Goal: Task Accomplishment & Management: Manage account settings

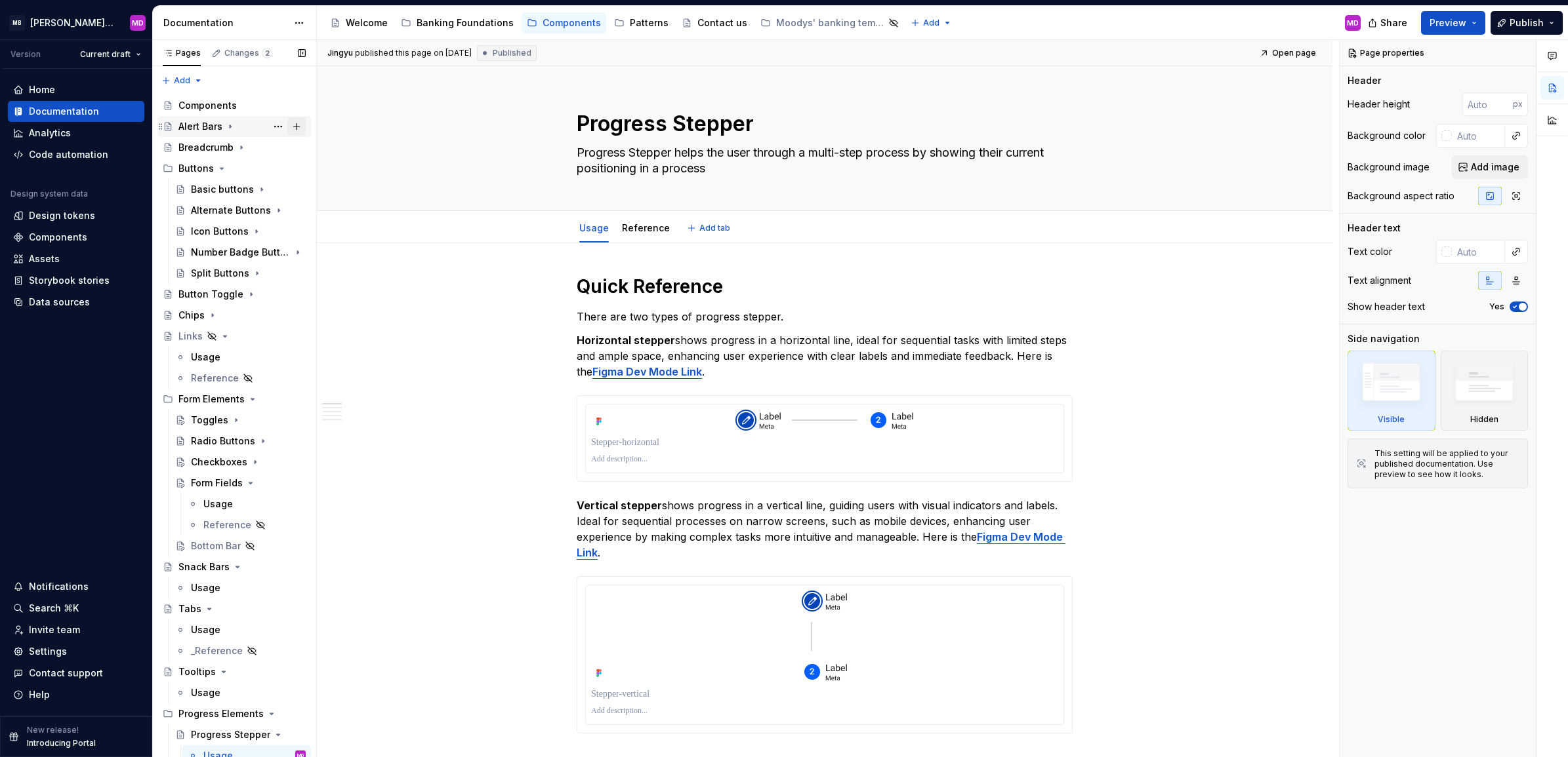
type textarea "*"
drag, startPoint x: 46, startPoint y: 215, endPoint x: 46, endPoint y: 201, distance: 14.0
click at [46, 215] on div "Design tokens" at bounding box center [62, 216] width 66 height 13
click at [451, 20] on div "Banking Foundations" at bounding box center [465, 23] width 97 height 13
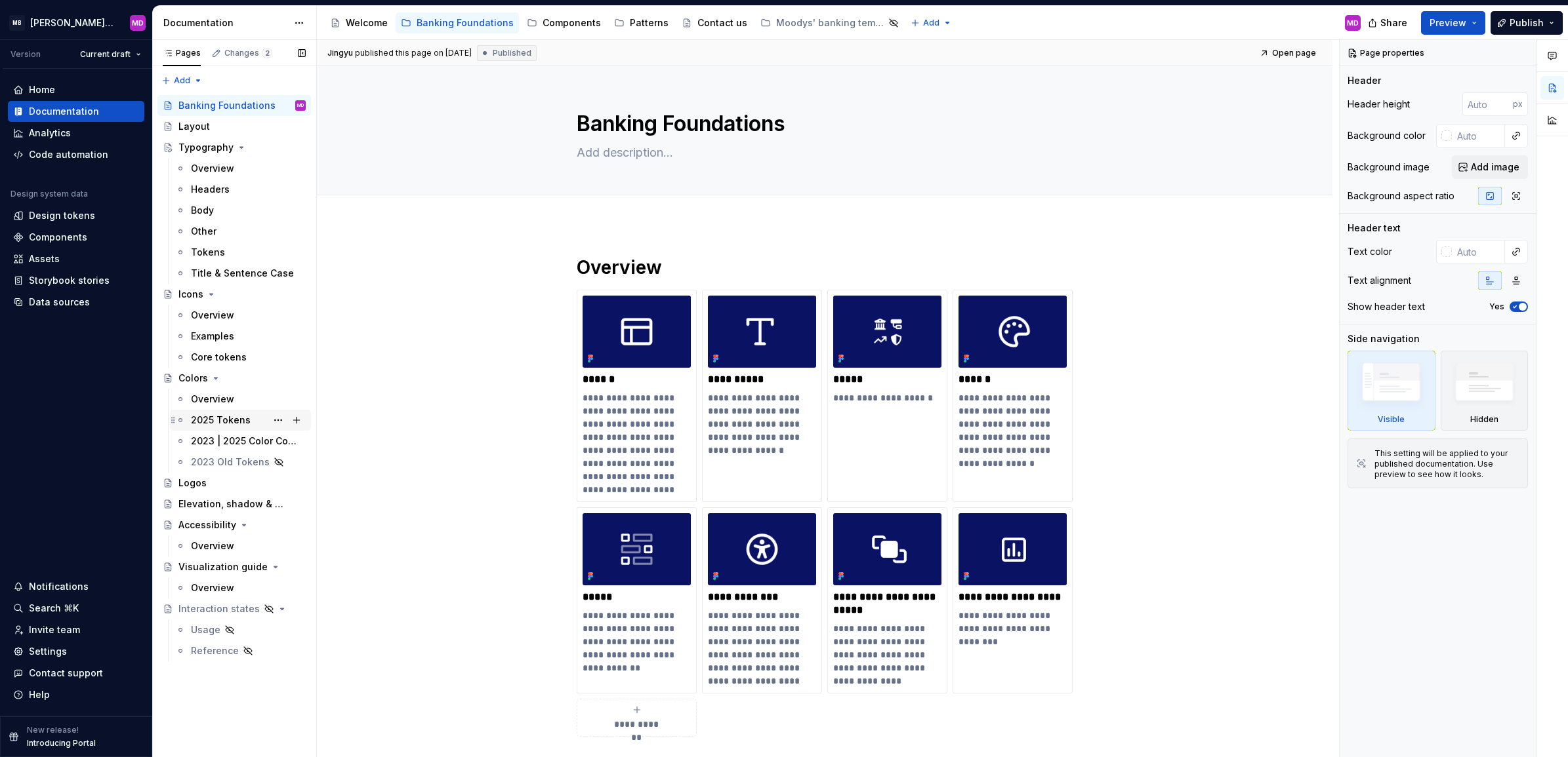
click at [221, 417] on div "2025 Tokens" at bounding box center [221, 420] width 59 height 13
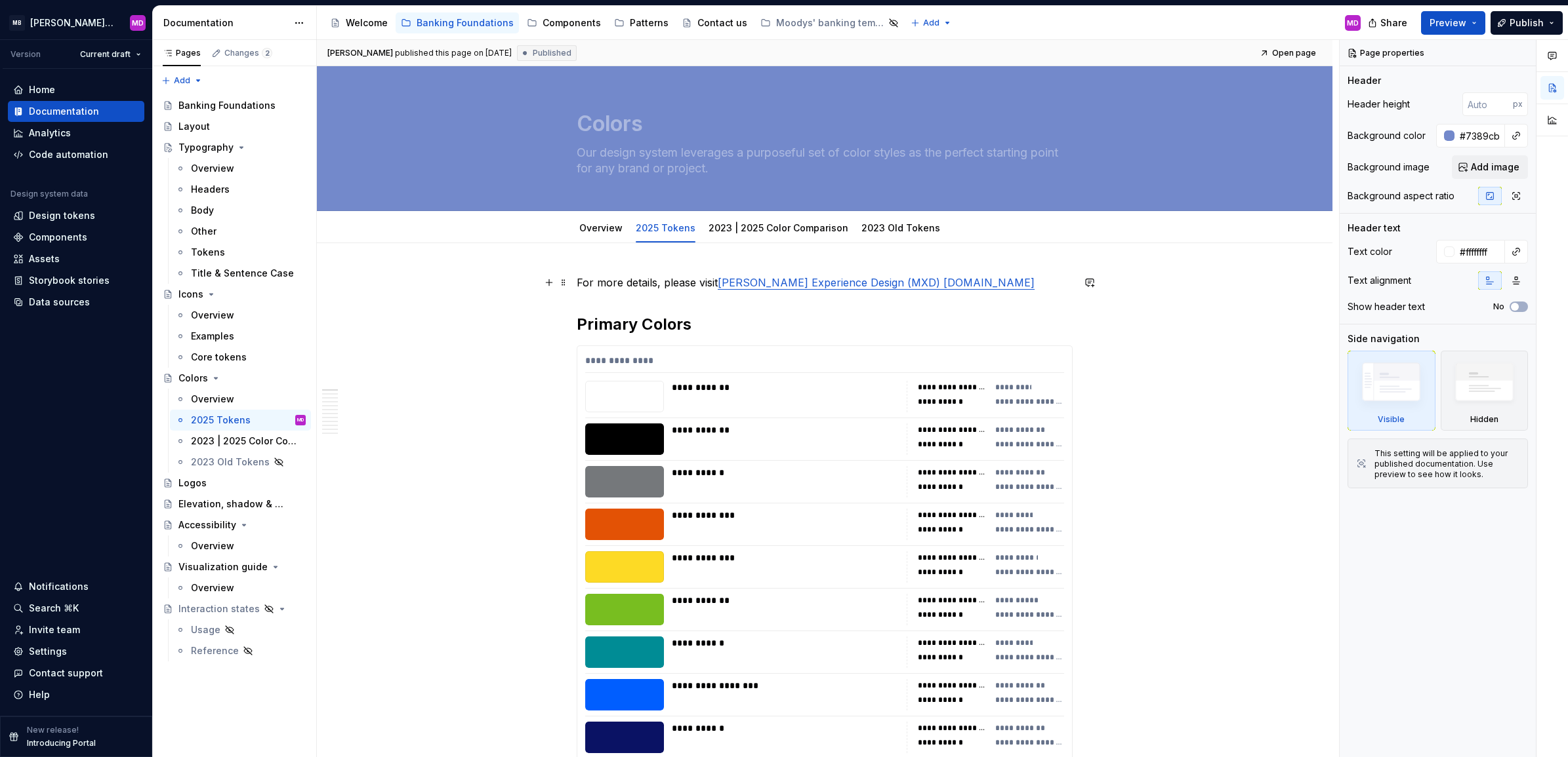
type textarea "*"
click at [1017, 284] on p "For more details, please visit Moody’s Experience Design (MXD) xd.moodys.com" at bounding box center [824, 282] width 496 height 16
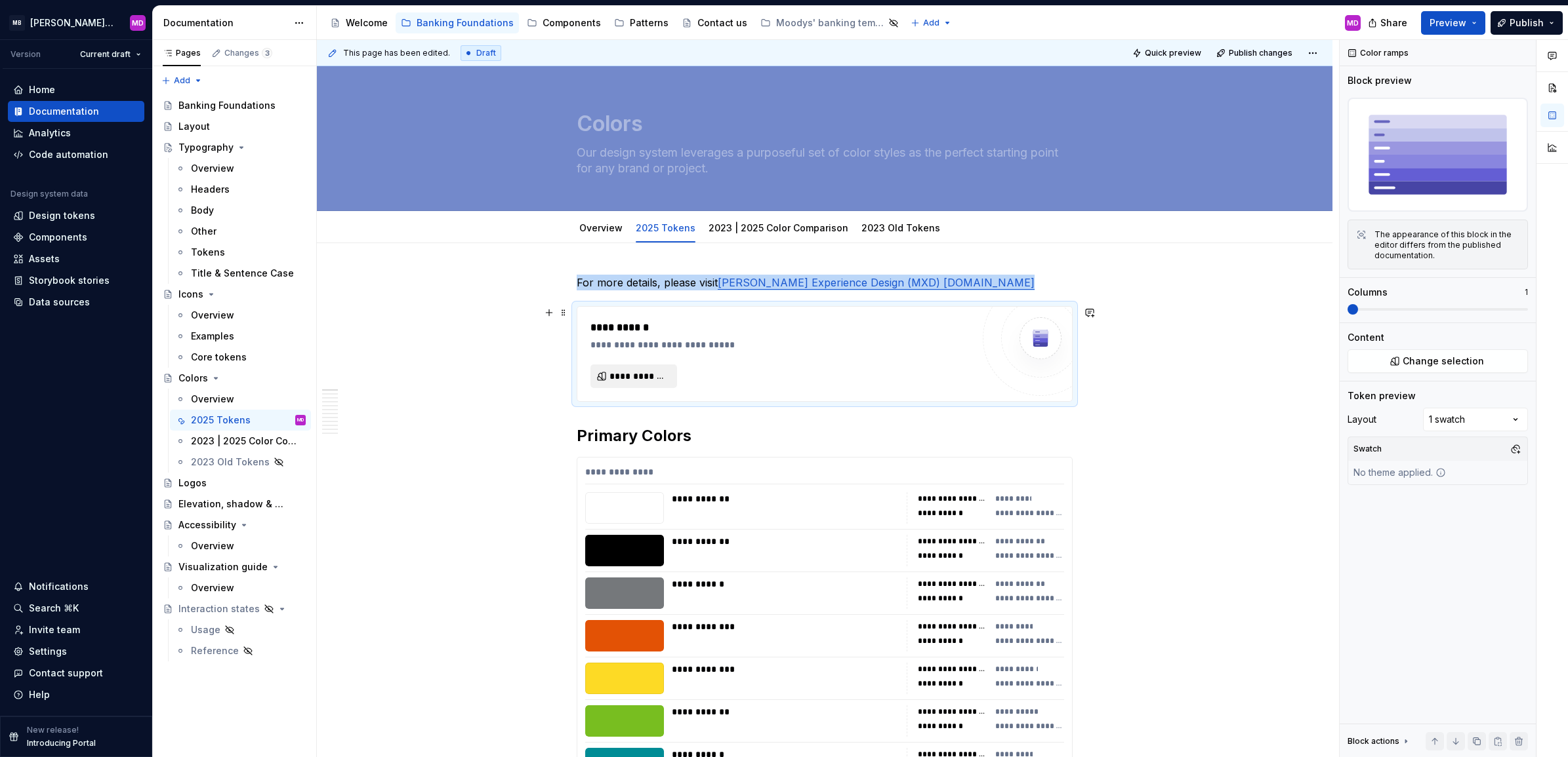
click at [651, 379] on span "**********" at bounding box center [638, 376] width 59 height 13
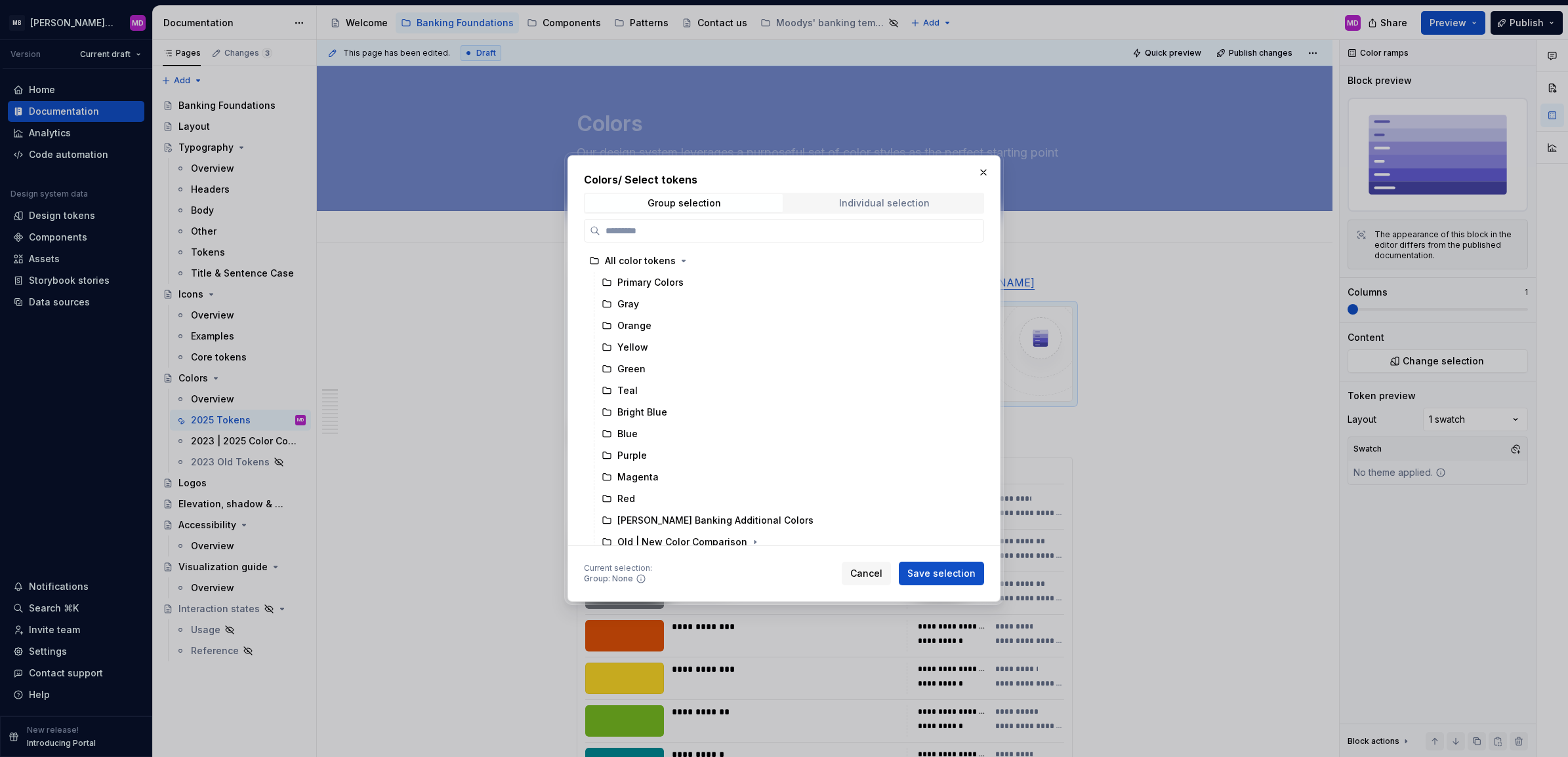
click at [861, 194] on span "Individual selection" at bounding box center [883, 203] width 197 height 19
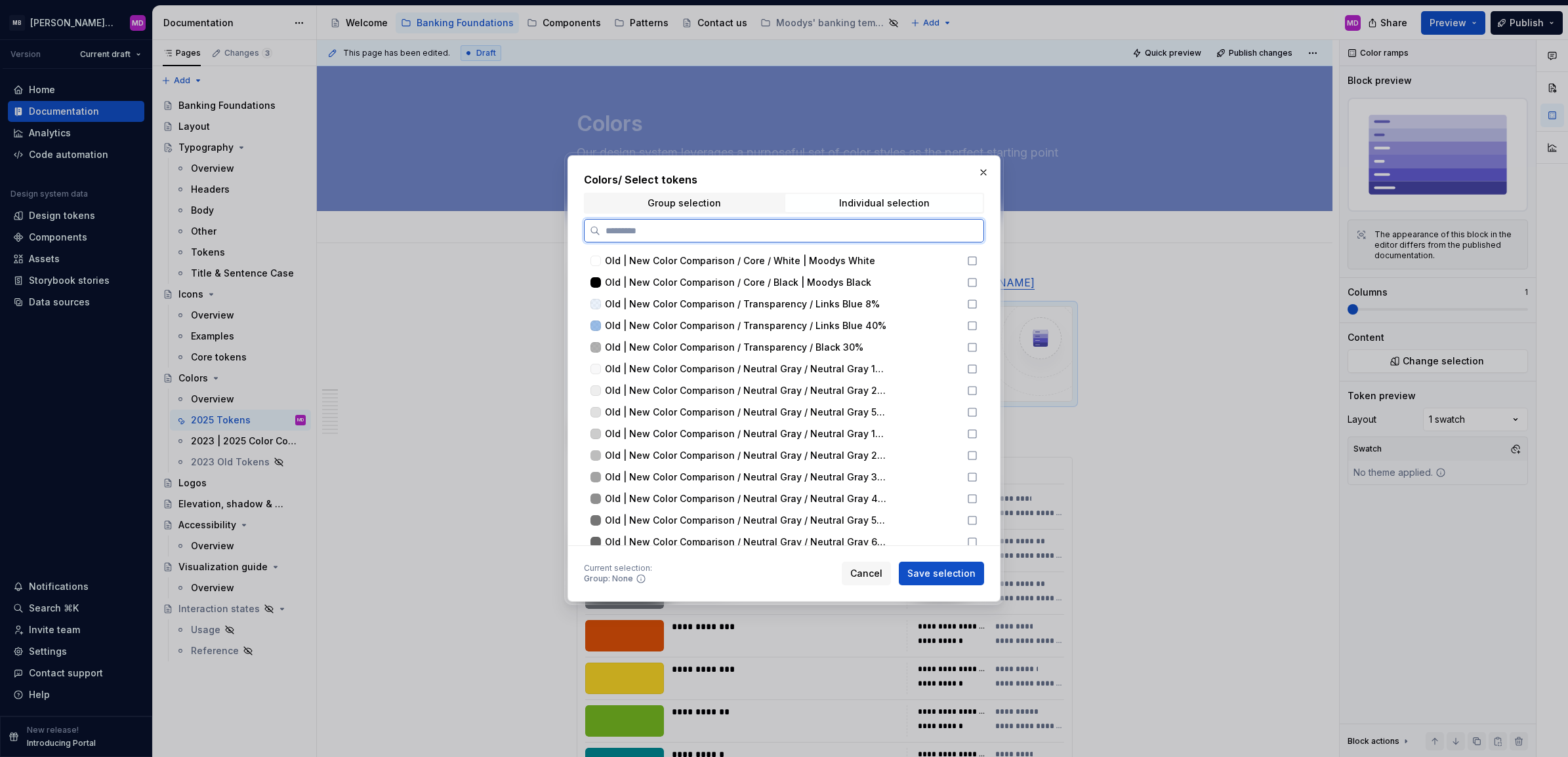
type textarea "*"
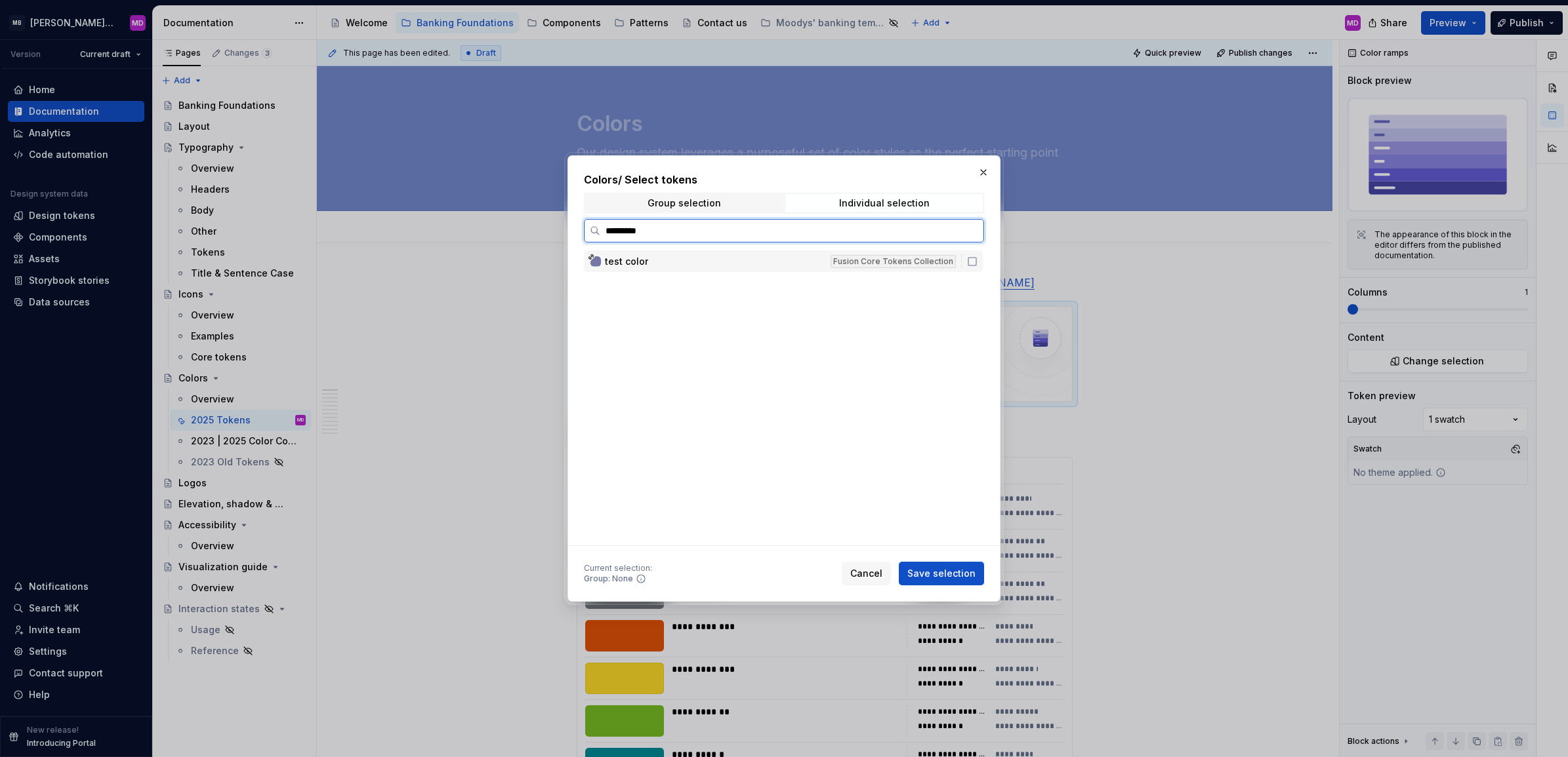
type input "**********"
click at [741, 262] on div "test color" at bounding box center [713, 261] width 218 height 13
click at [940, 567] on span "Save selection" at bounding box center [941, 573] width 68 height 13
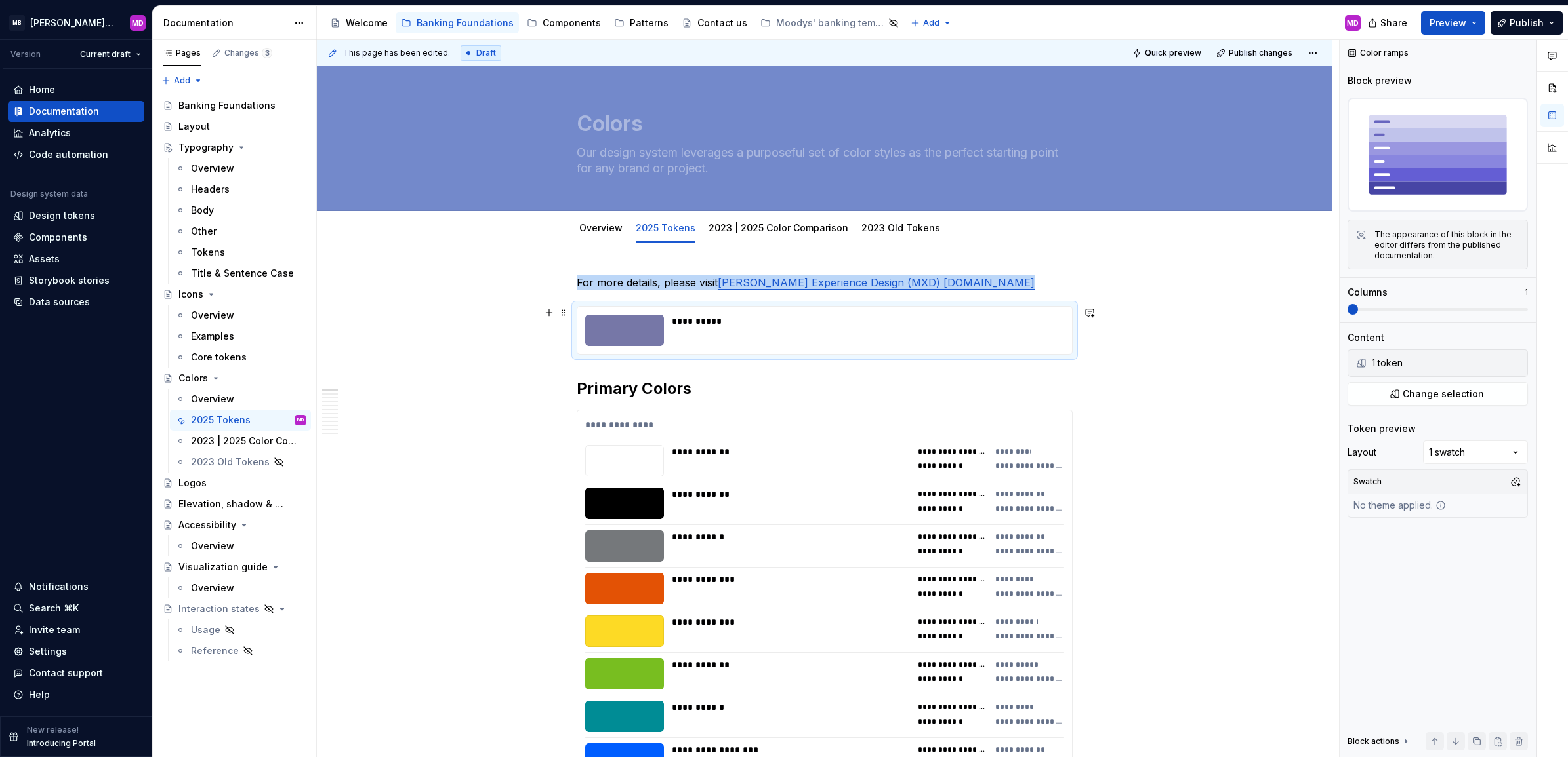
click at [629, 335] on div at bounding box center [625, 330] width 79 height 32
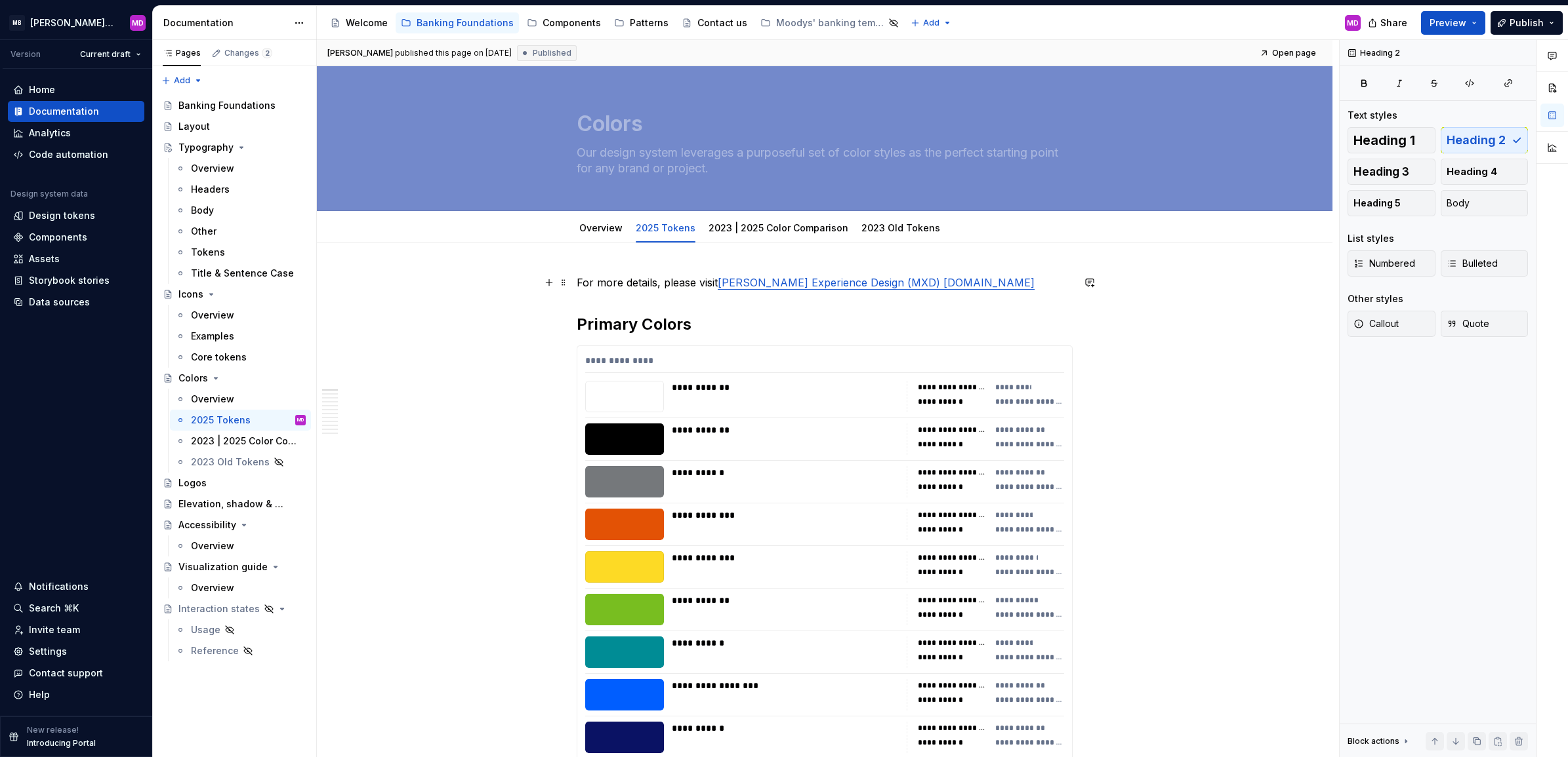
type textarea "*"
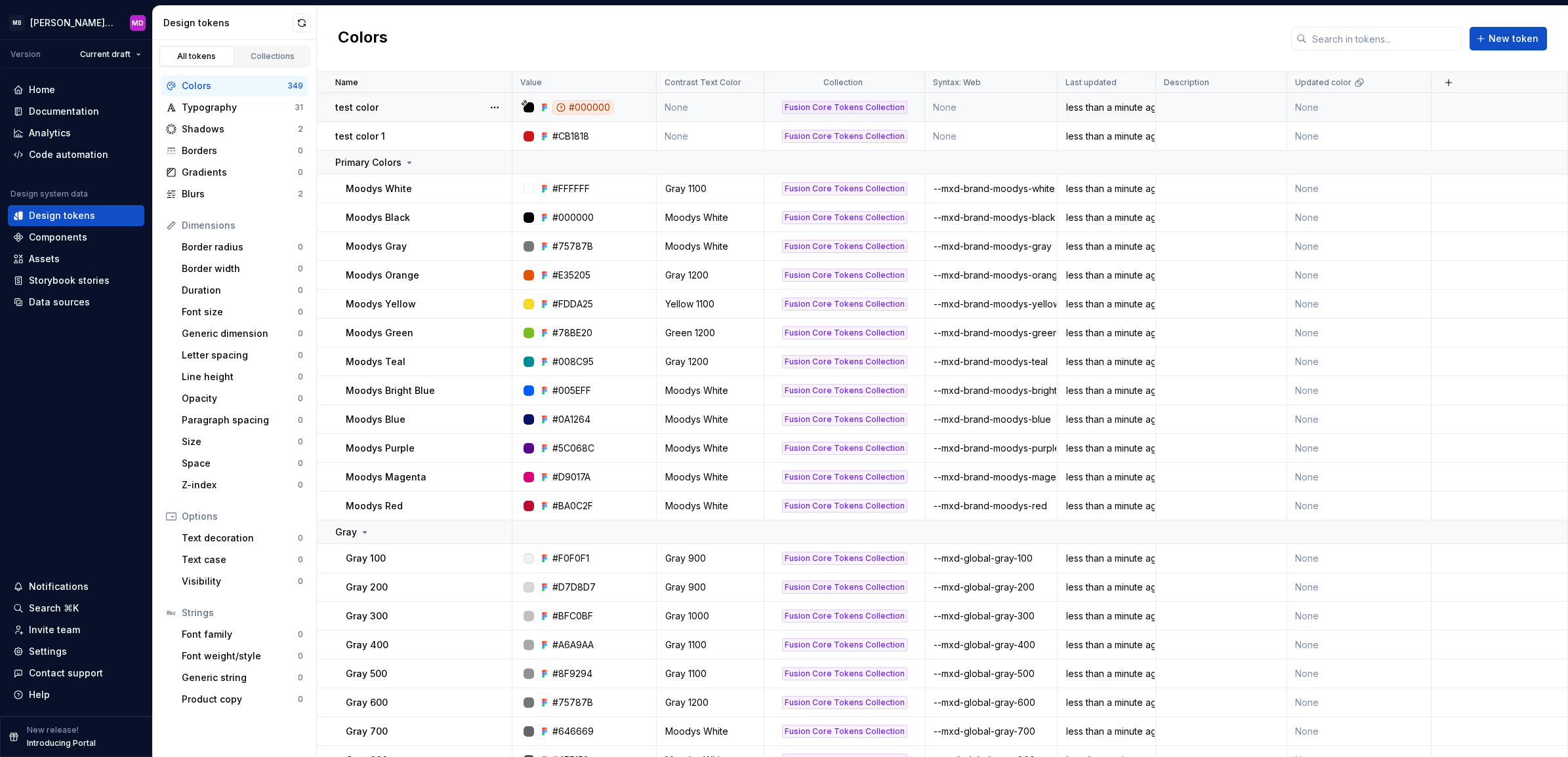
click at [1251, 106] on td at bounding box center [1221, 108] width 131 height 29
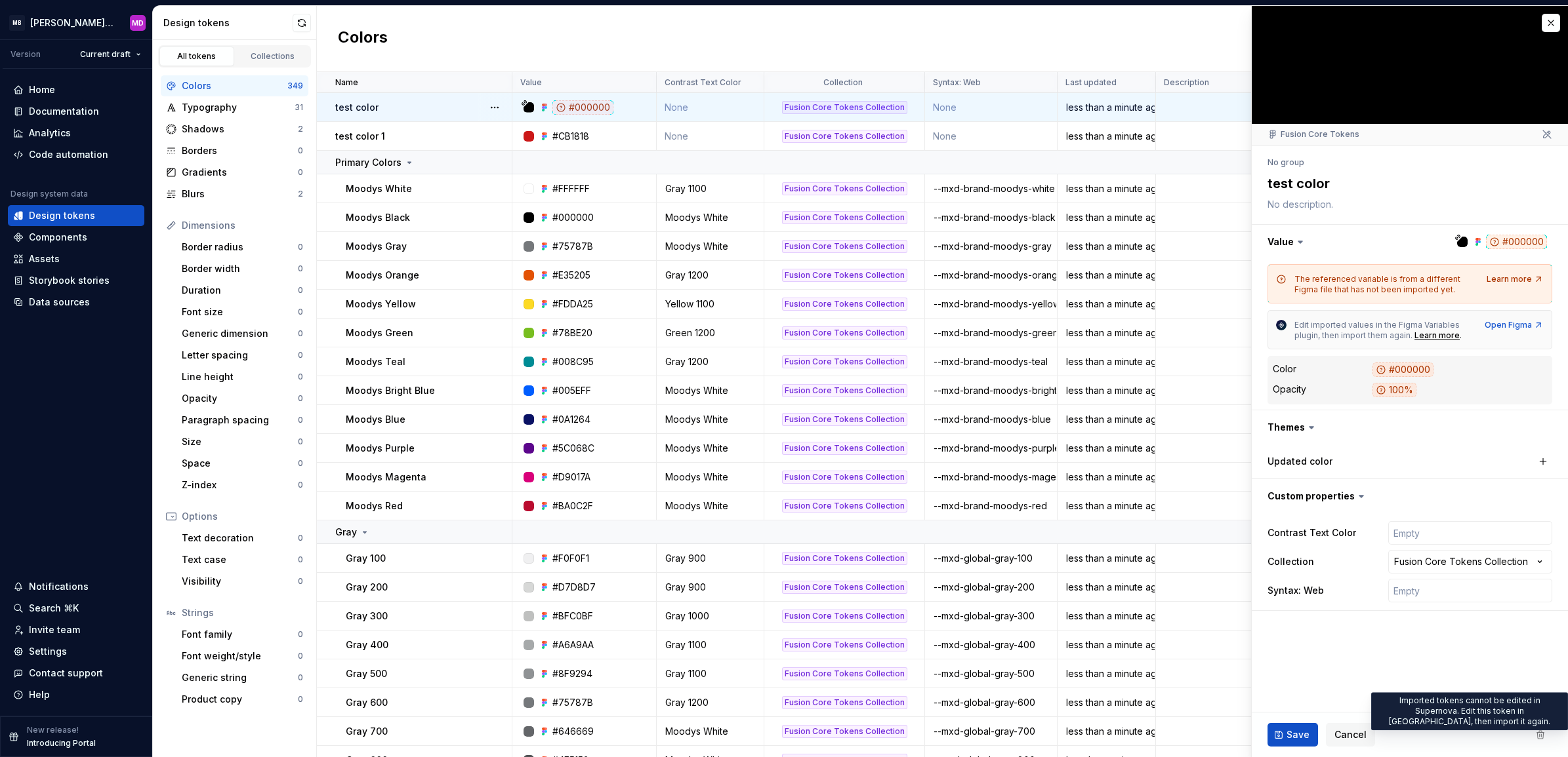
click at [1540, 736] on span at bounding box center [1540, 735] width 24 height 24
drag, startPoint x: 691, startPoint y: 110, endPoint x: 748, endPoint y: 112, distance: 57.0
click at [691, 110] on td "None" at bounding box center [710, 108] width 108 height 29
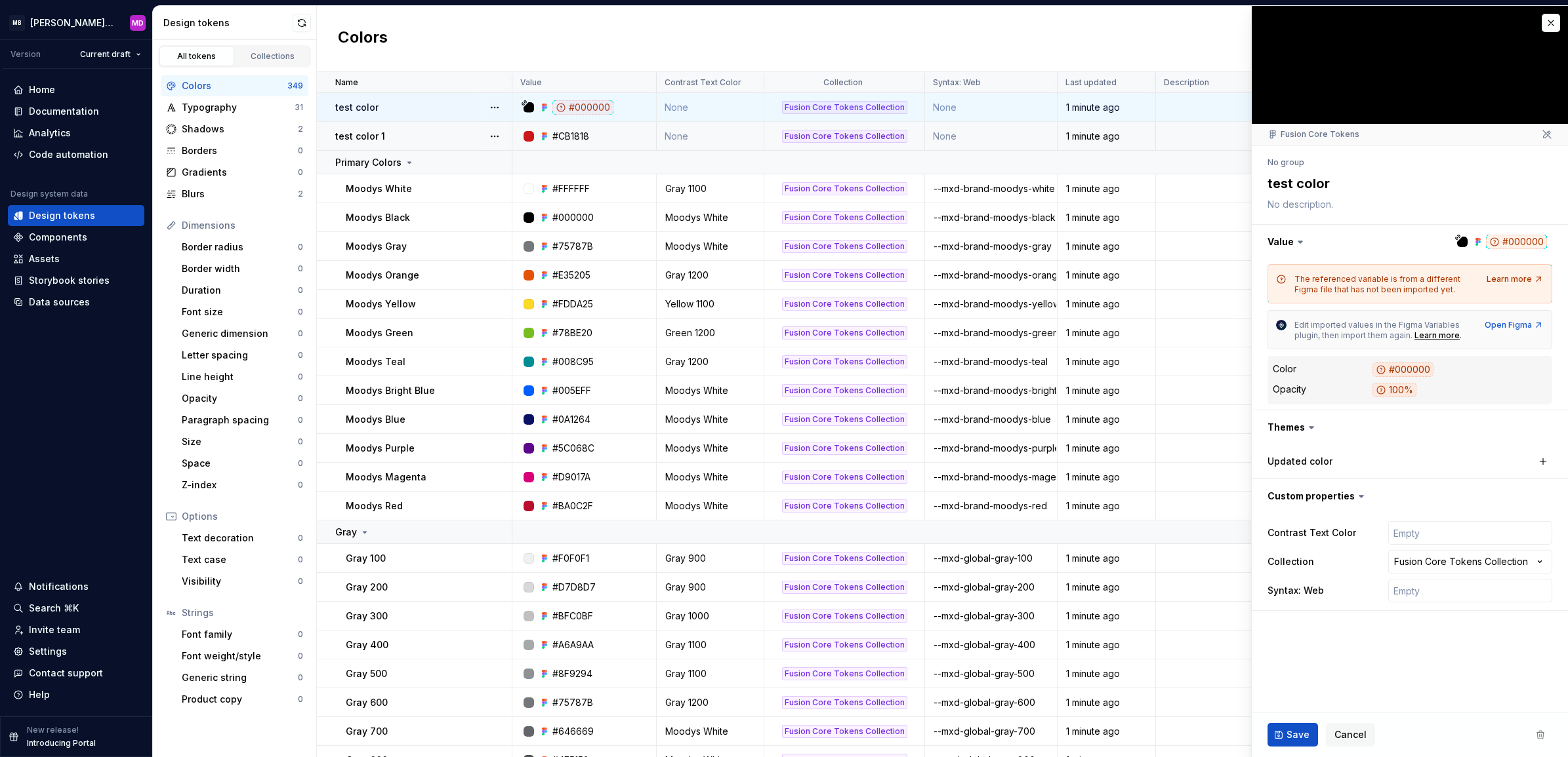
click at [640, 142] on div "#CB1818" at bounding box center [588, 136] width 134 height 13
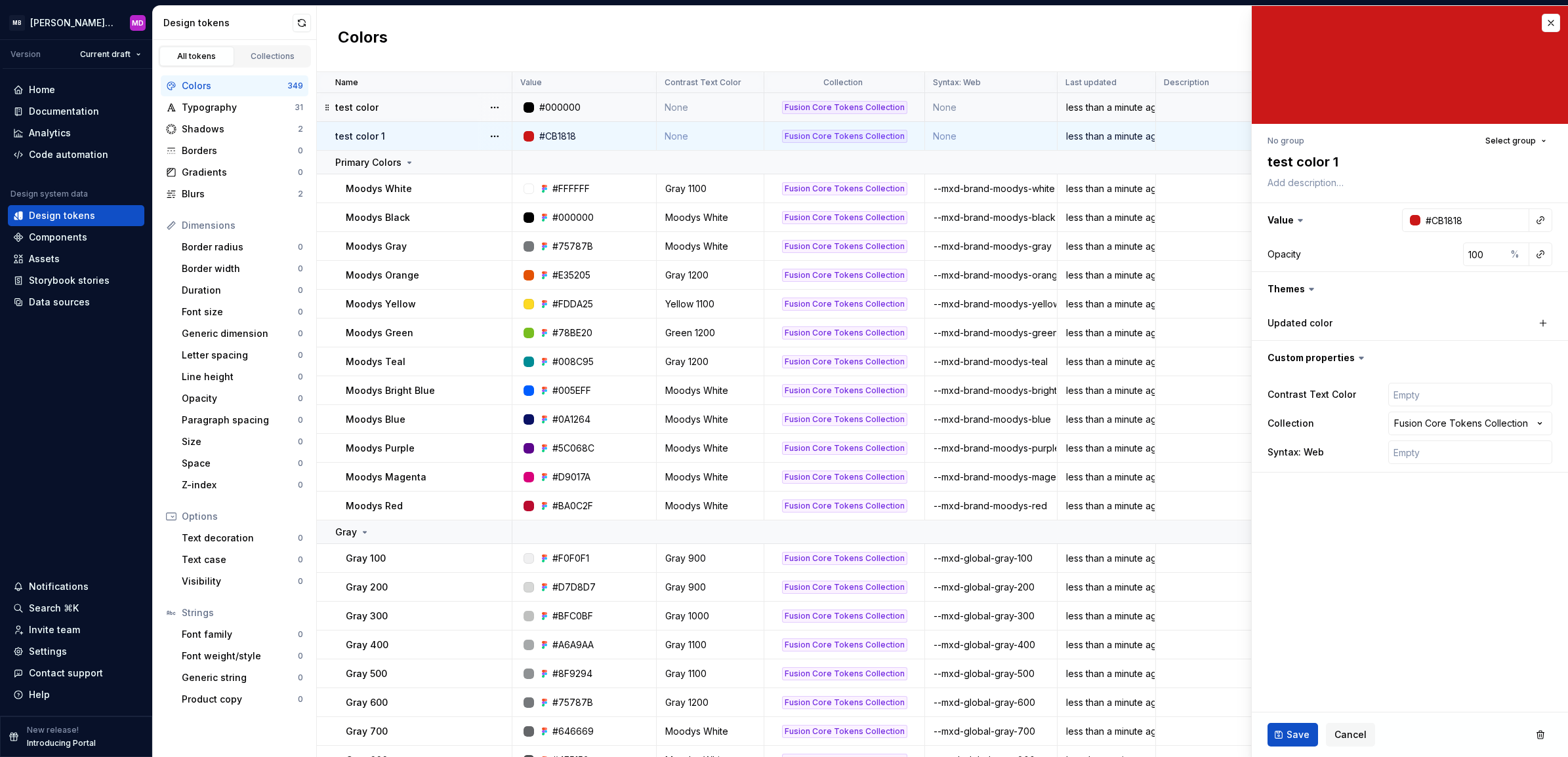
click at [650, 100] on td "#000000" at bounding box center [584, 108] width 145 height 29
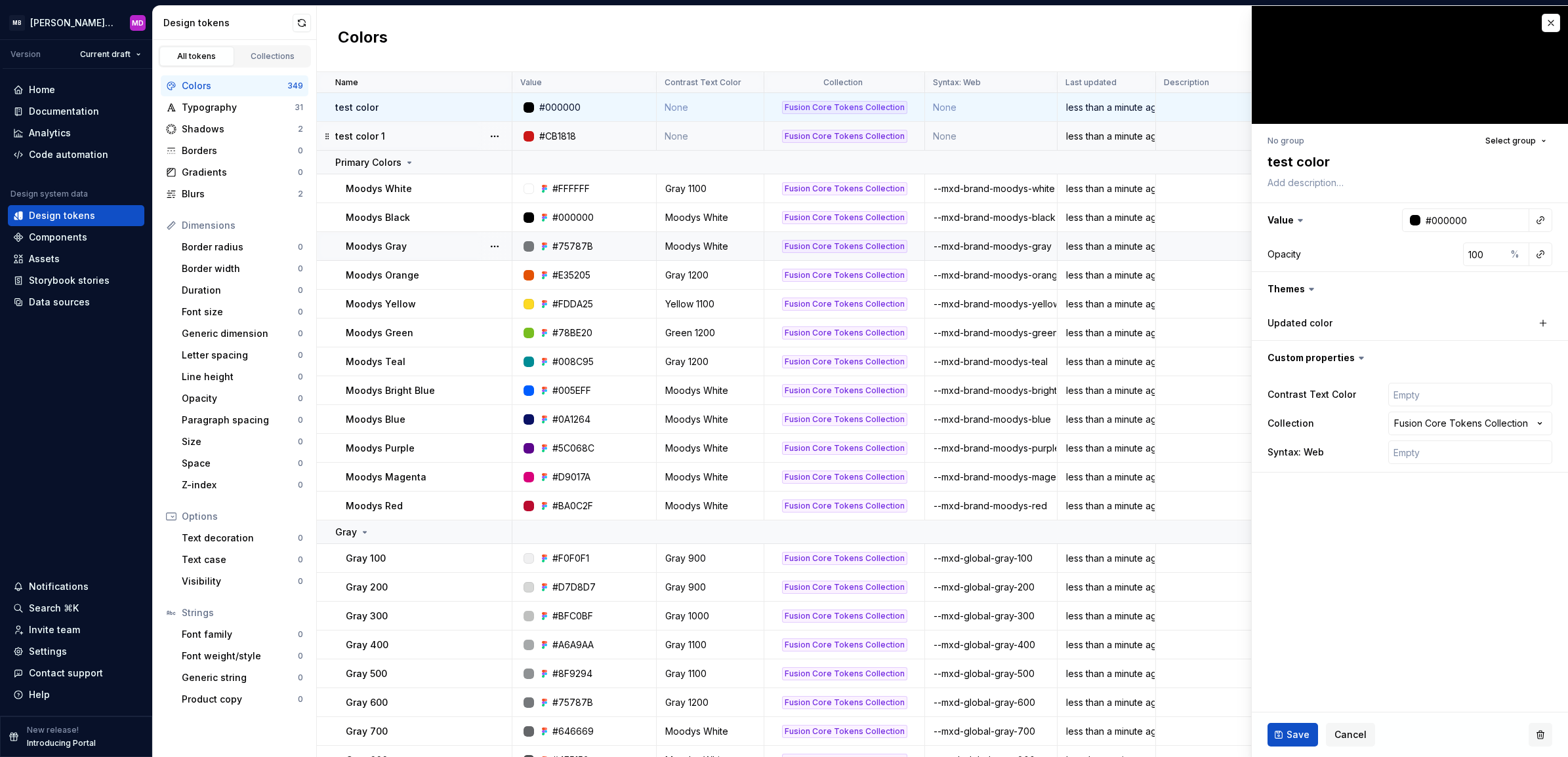
click at [1540, 728] on button "button" at bounding box center [1540, 735] width 24 height 24
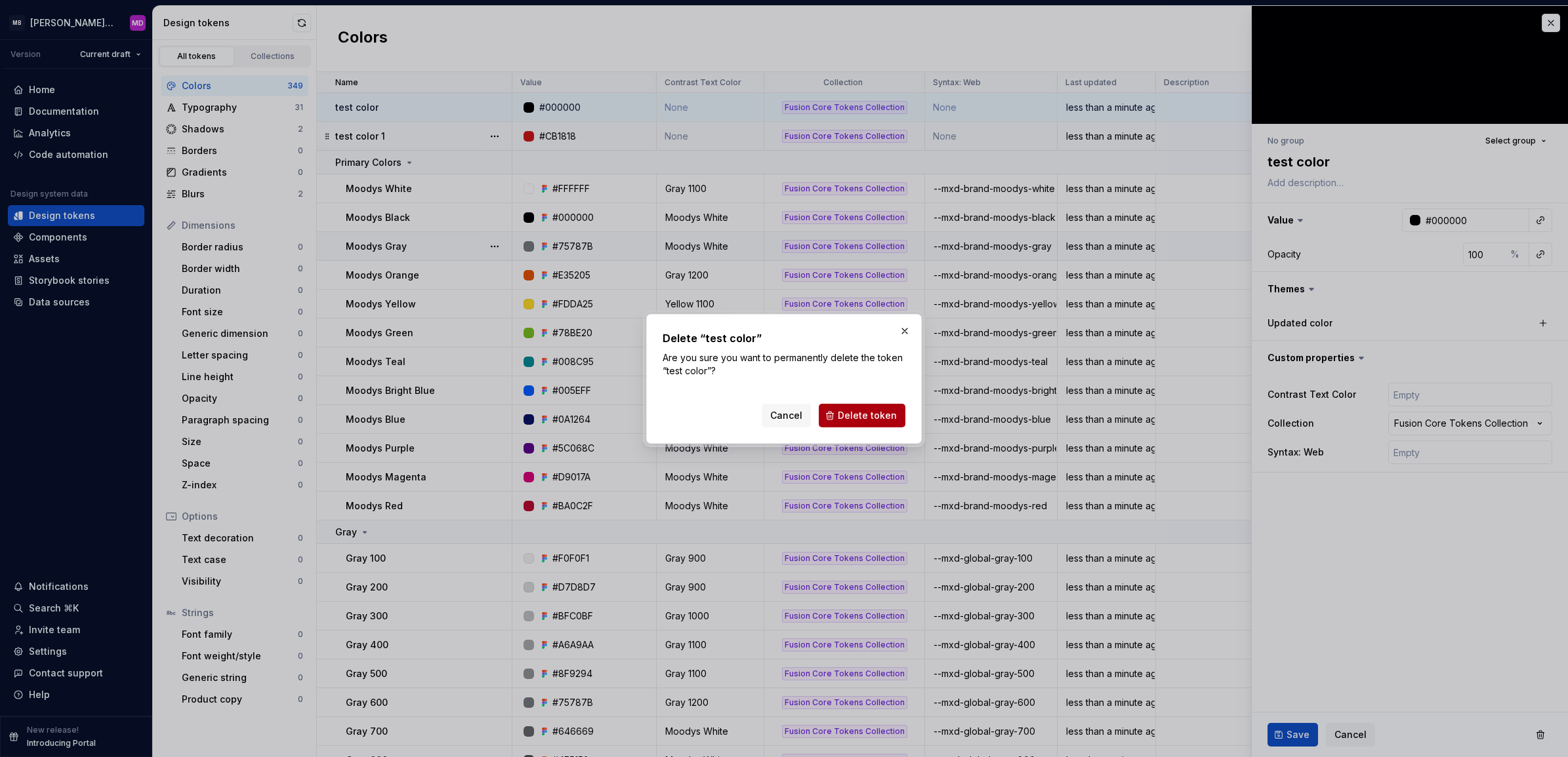
click at [840, 403] on div "Cancel Delete token" at bounding box center [784, 413] width 243 height 29
click at [847, 418] on span "Delete token" at bounding box center [867, 415] width 59 height 13
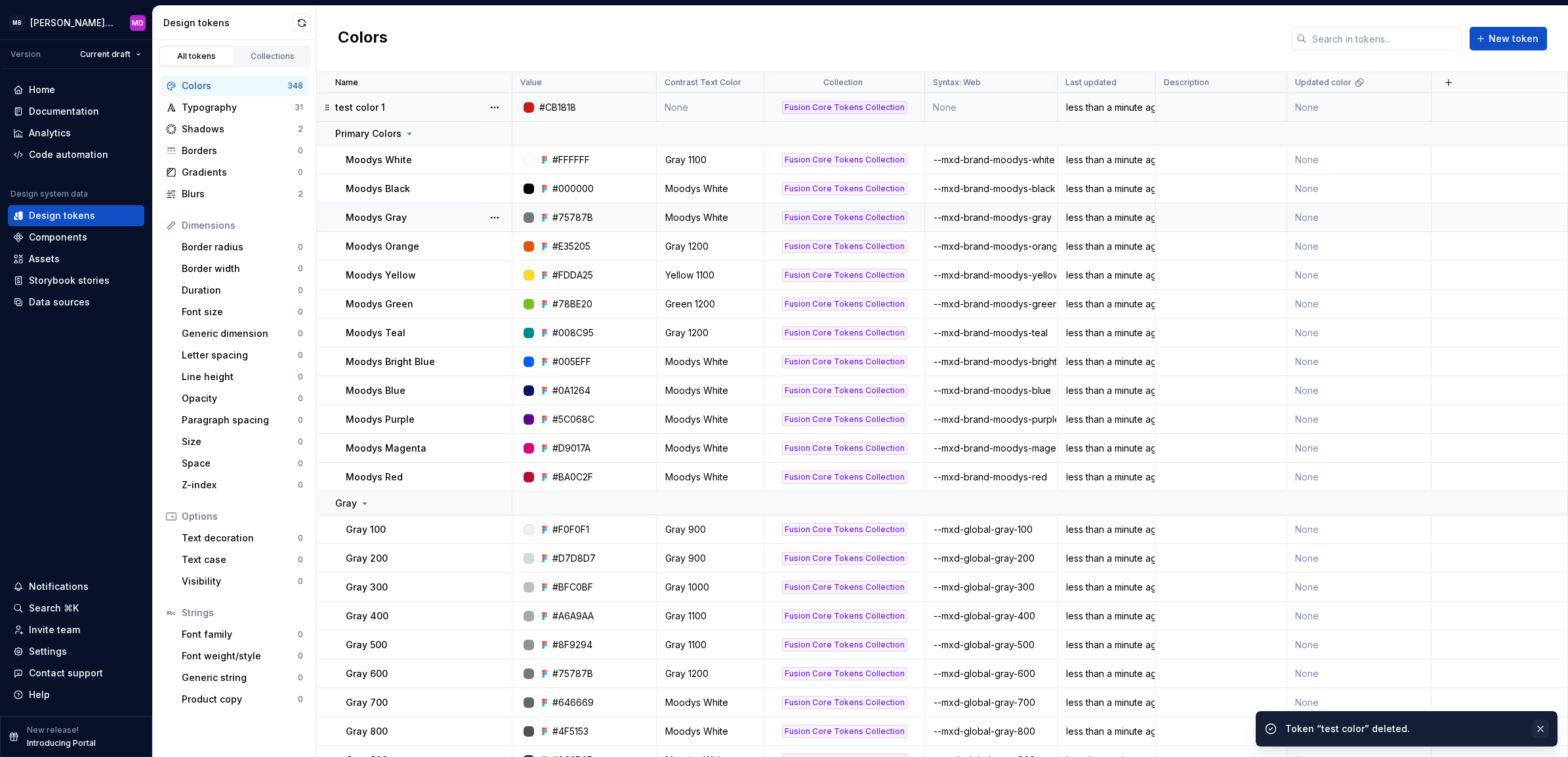
click at [1543, 729] on button "button" at bounding box center [1540, 729] width 17 height 19
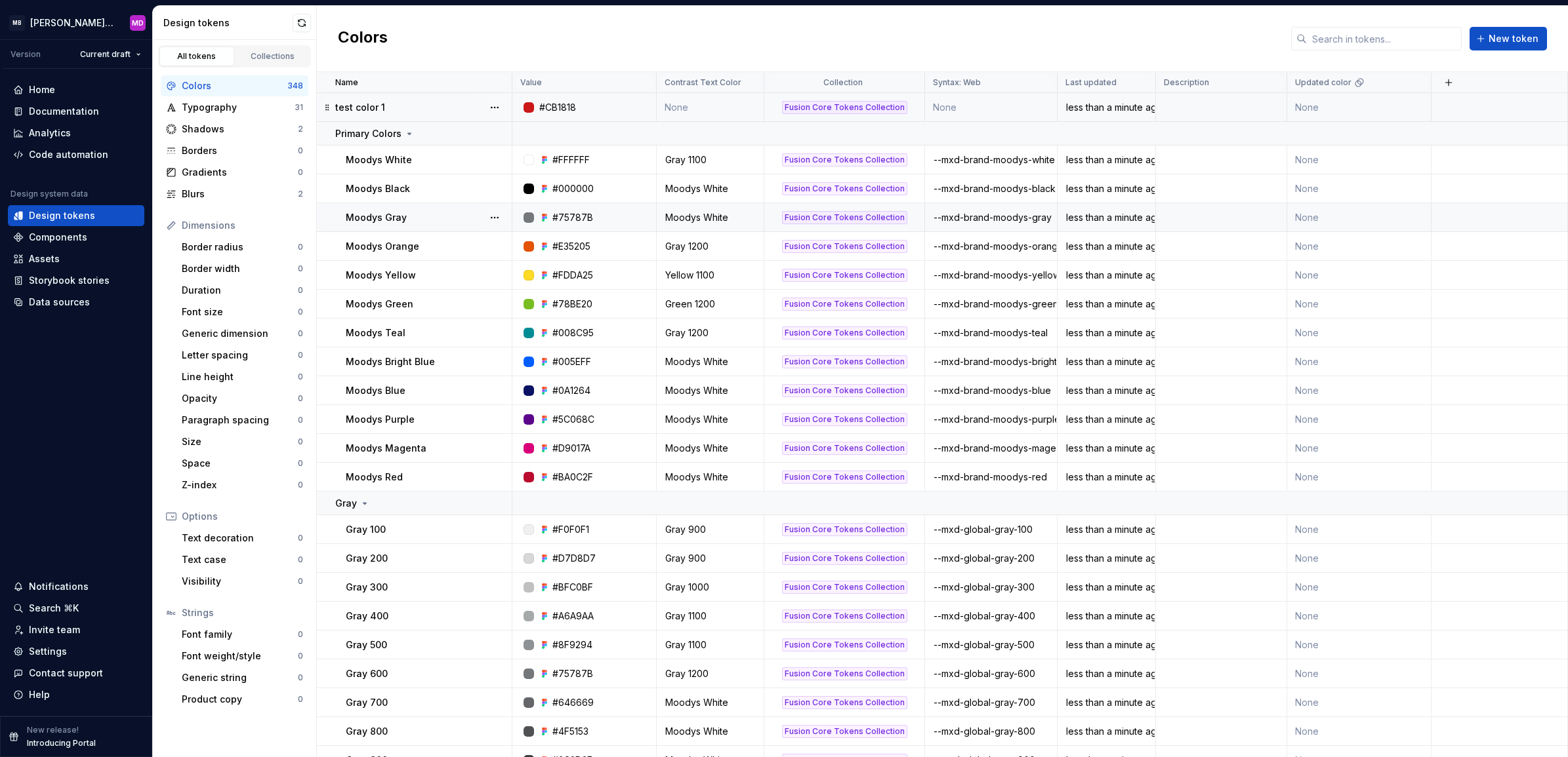
click at [630, 102] on div "#CB1818" at bounding box center [588, 107] width 134 height 13
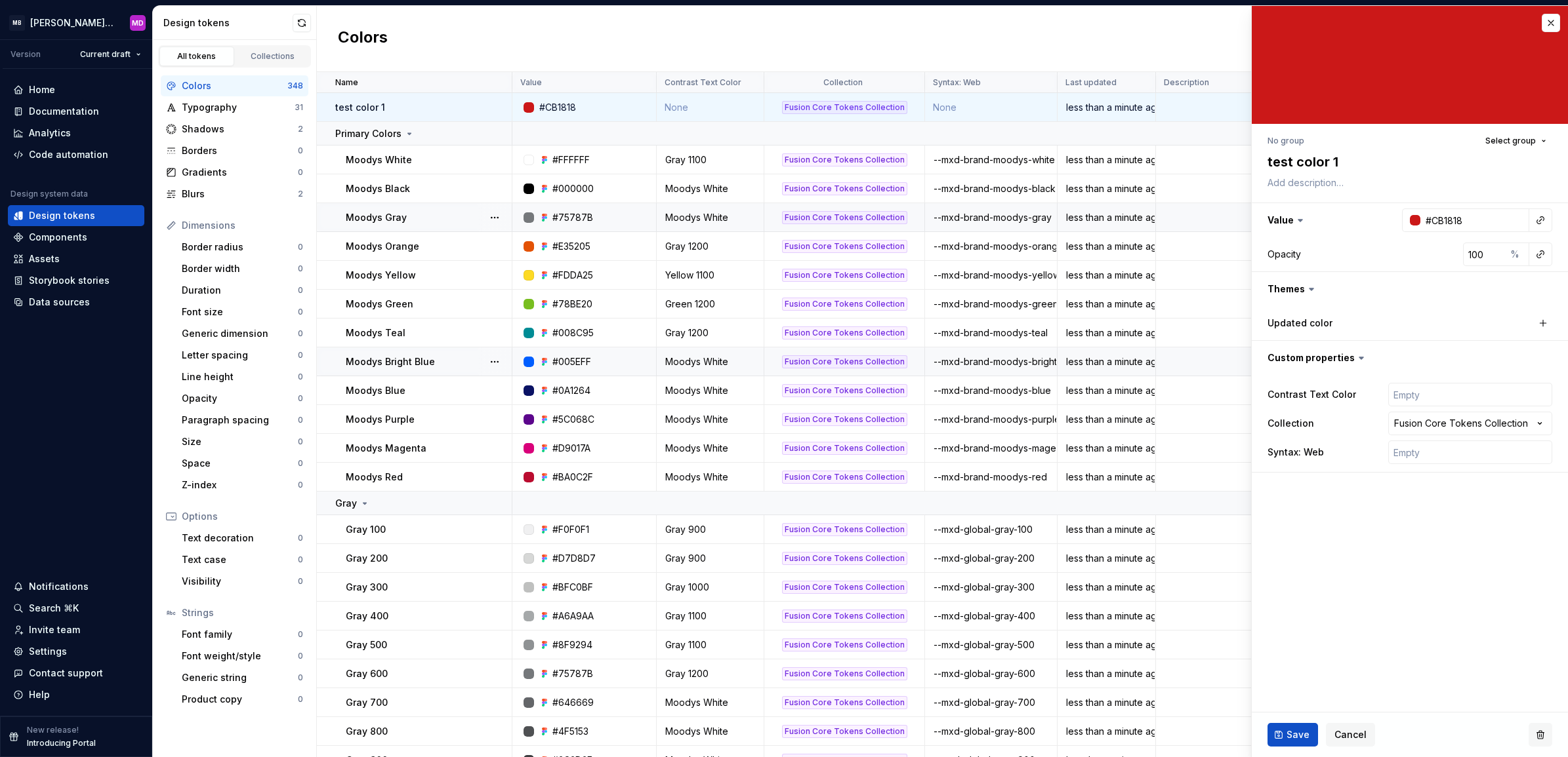
click at [1533, 732] on button "button" at bounding box center [1540, 735] width 24 height 24
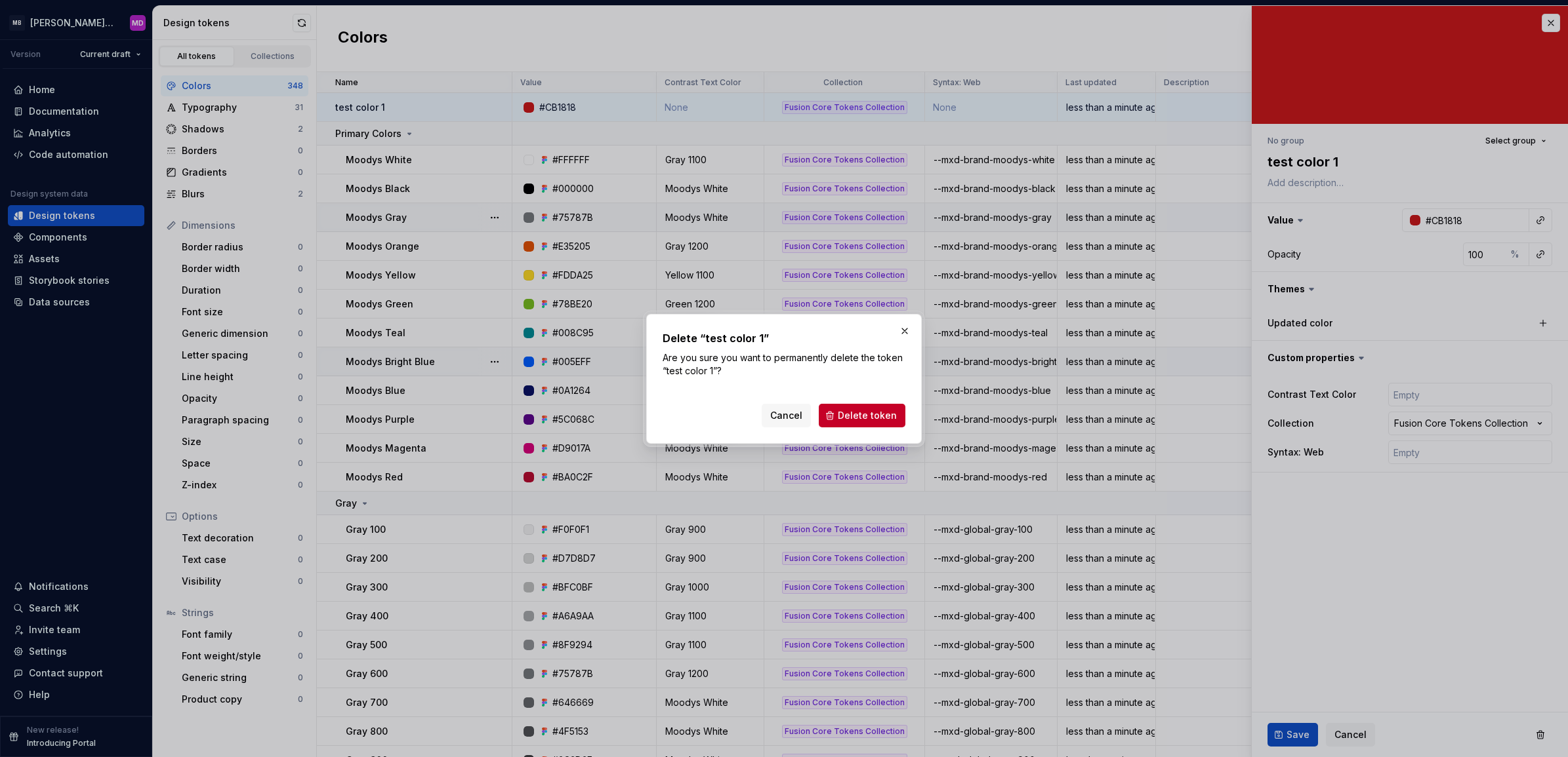
click at [863, 411] on span "Delete token" at bounding box center [867, 415] width 59 height 13
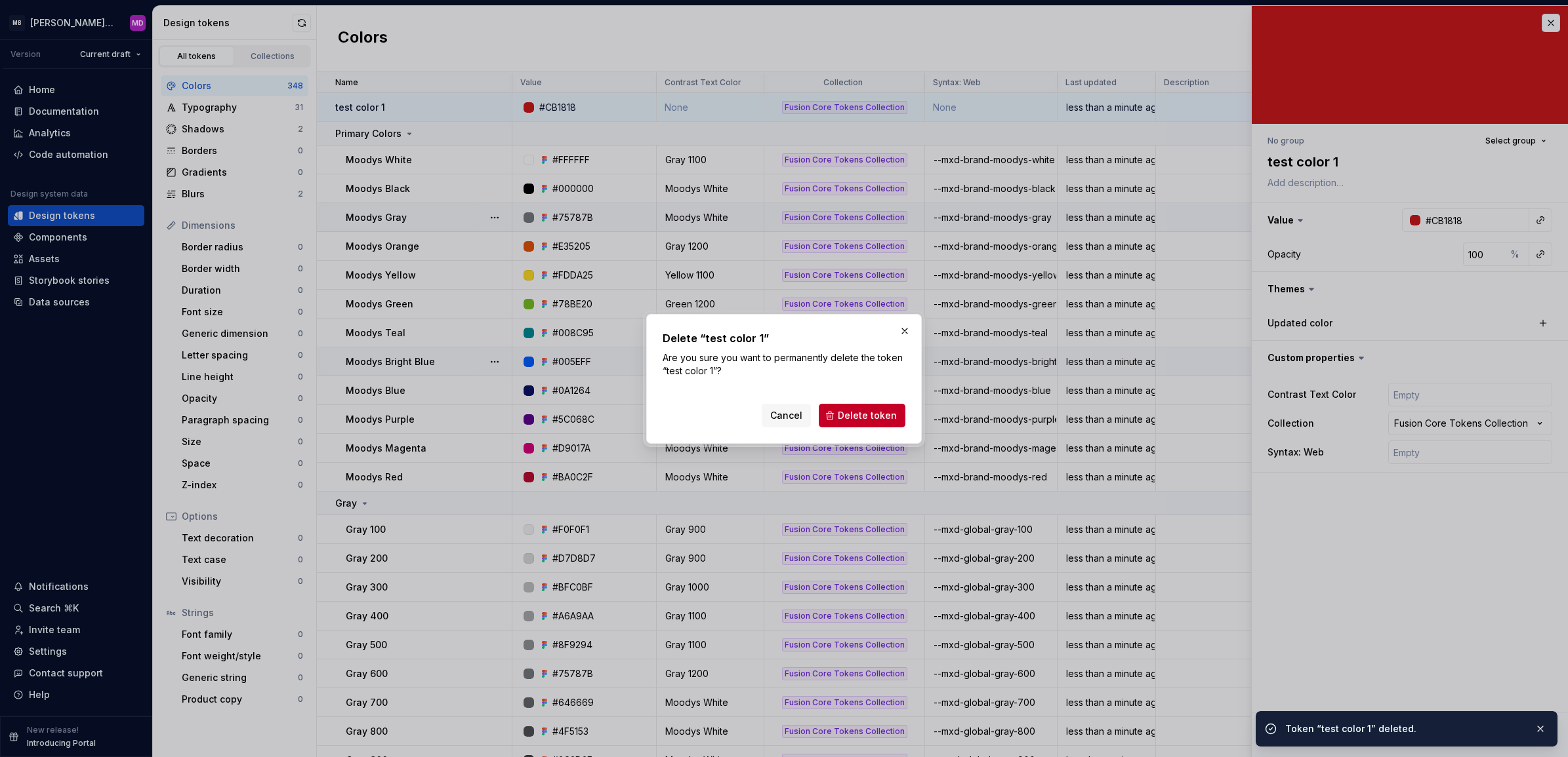
type textarea "*"
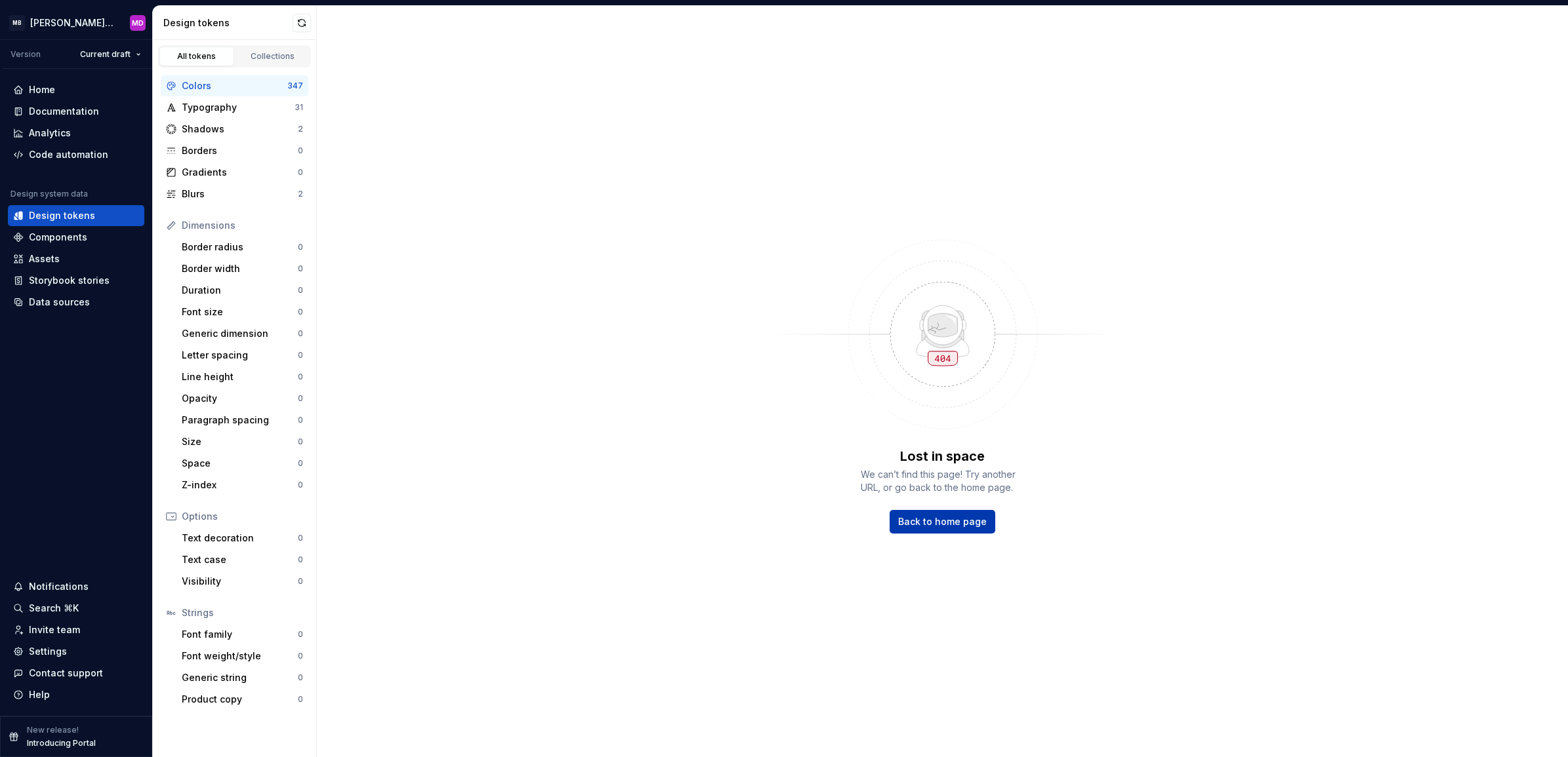
click at [910, 522] on span "Back to home page" at bounding box center [942, 521] width 89 height 13
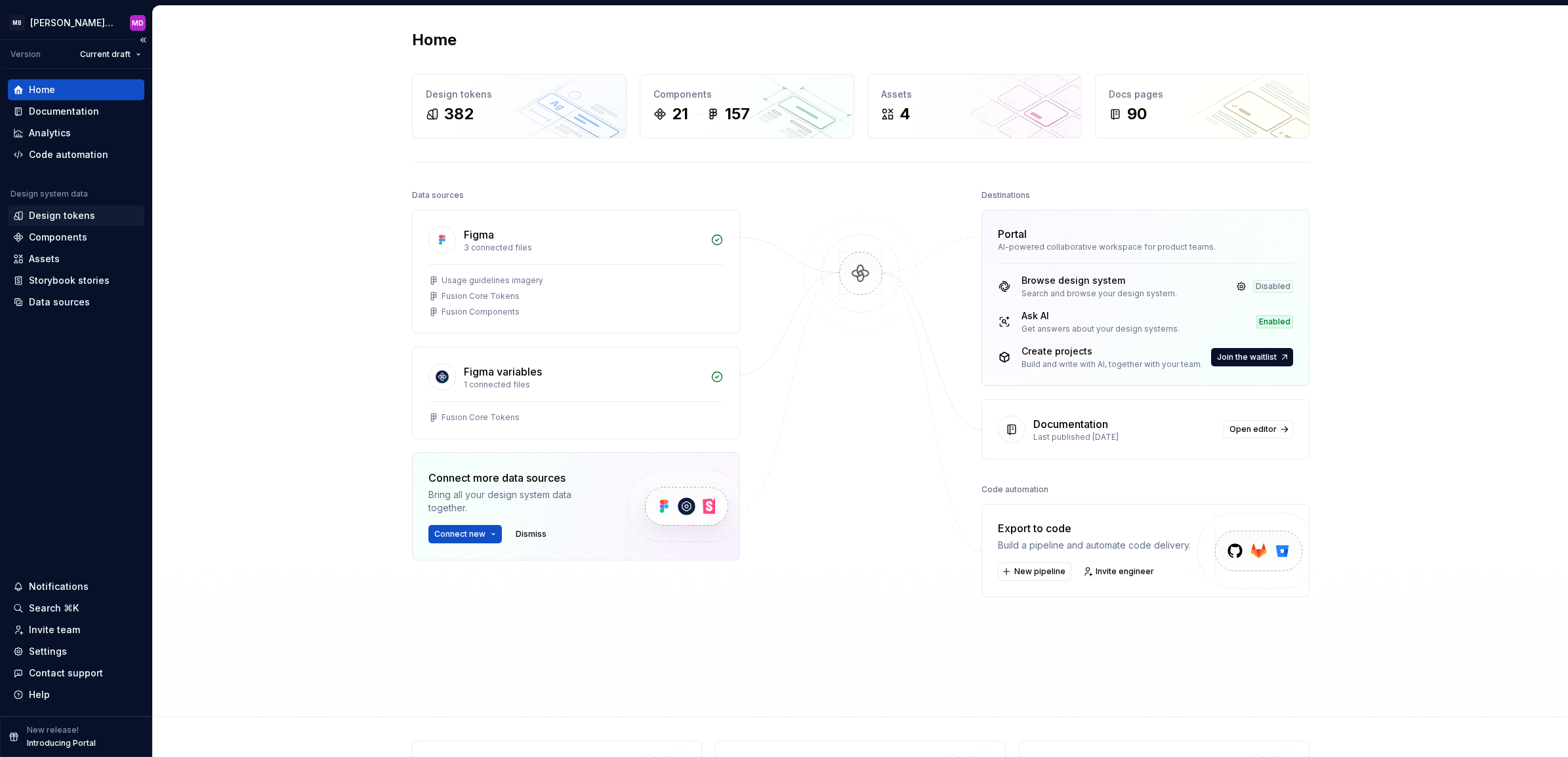
click at [82, 218] on div "Design tokens" at bounding box center [62, 216] width 66 height 13
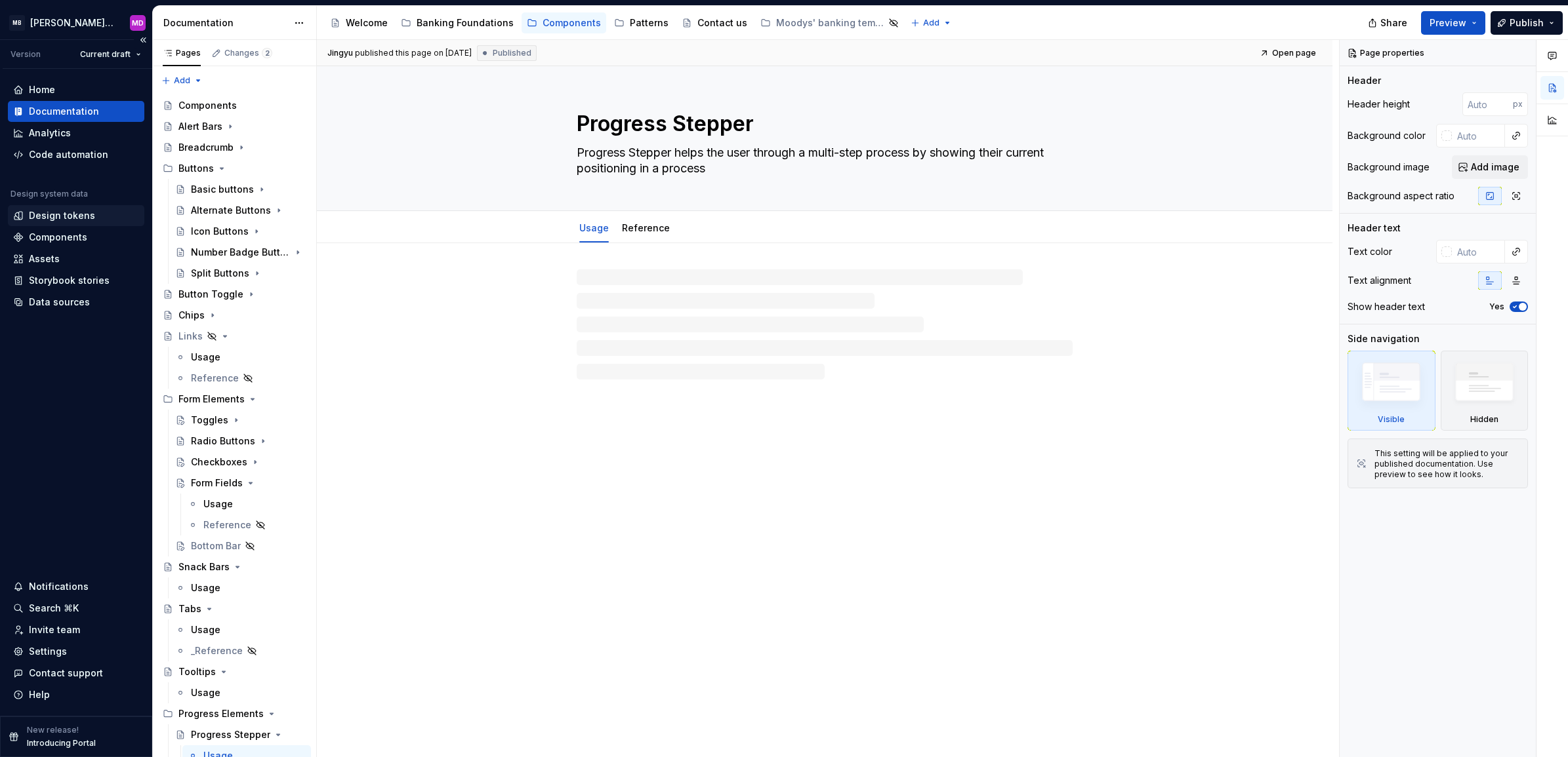
click at [63, 213] on div "Design tokens" at bounding box center [62, 216] width 66 height 13
type textarea "*"
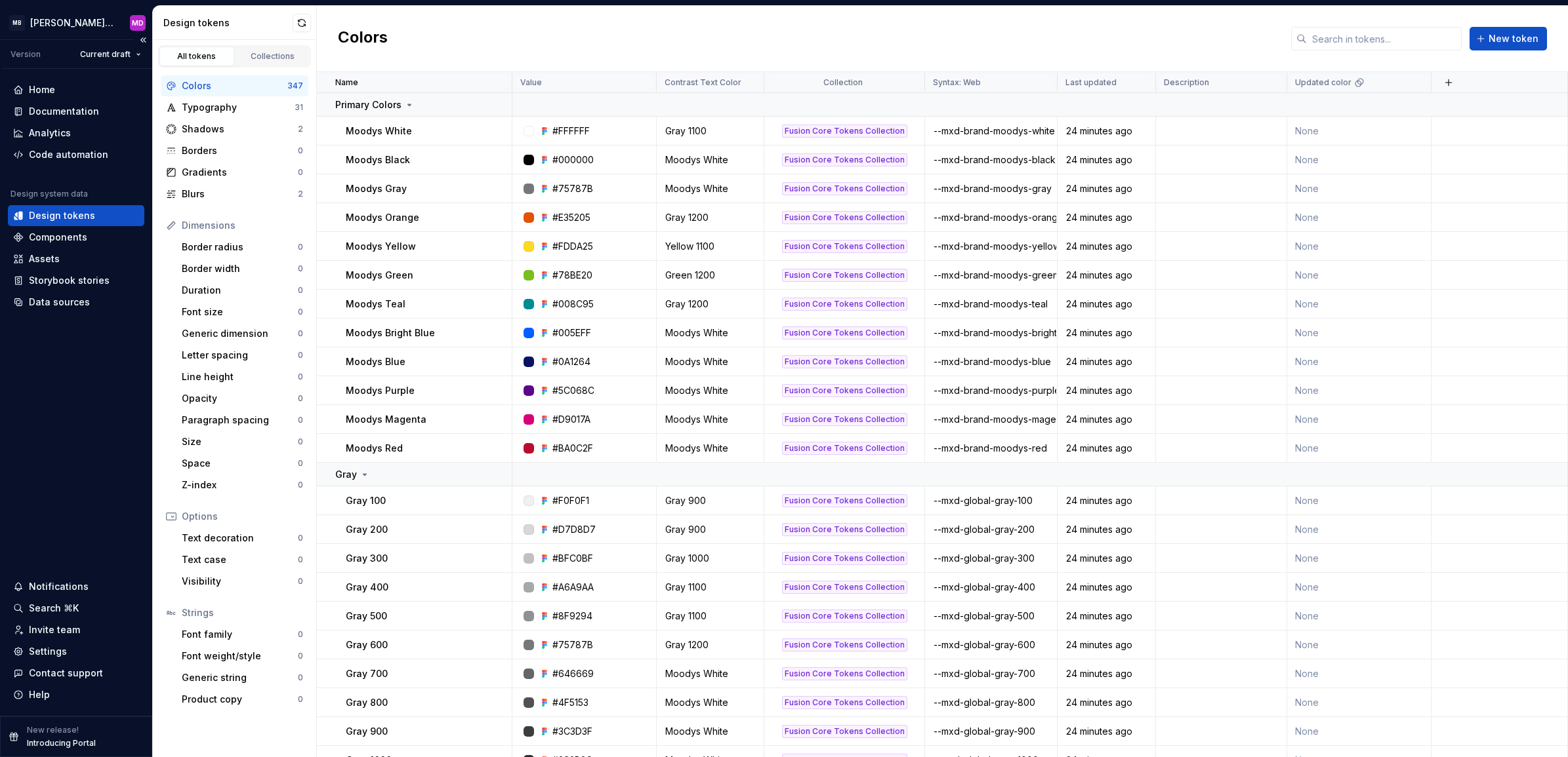
click at [98, 444] on div "Home Documentation Analytics Code automation Design system data Design tokens C…" at bounding box center [76, 393] width 152 height 647
